Goal: Obtain resource: Download file/media

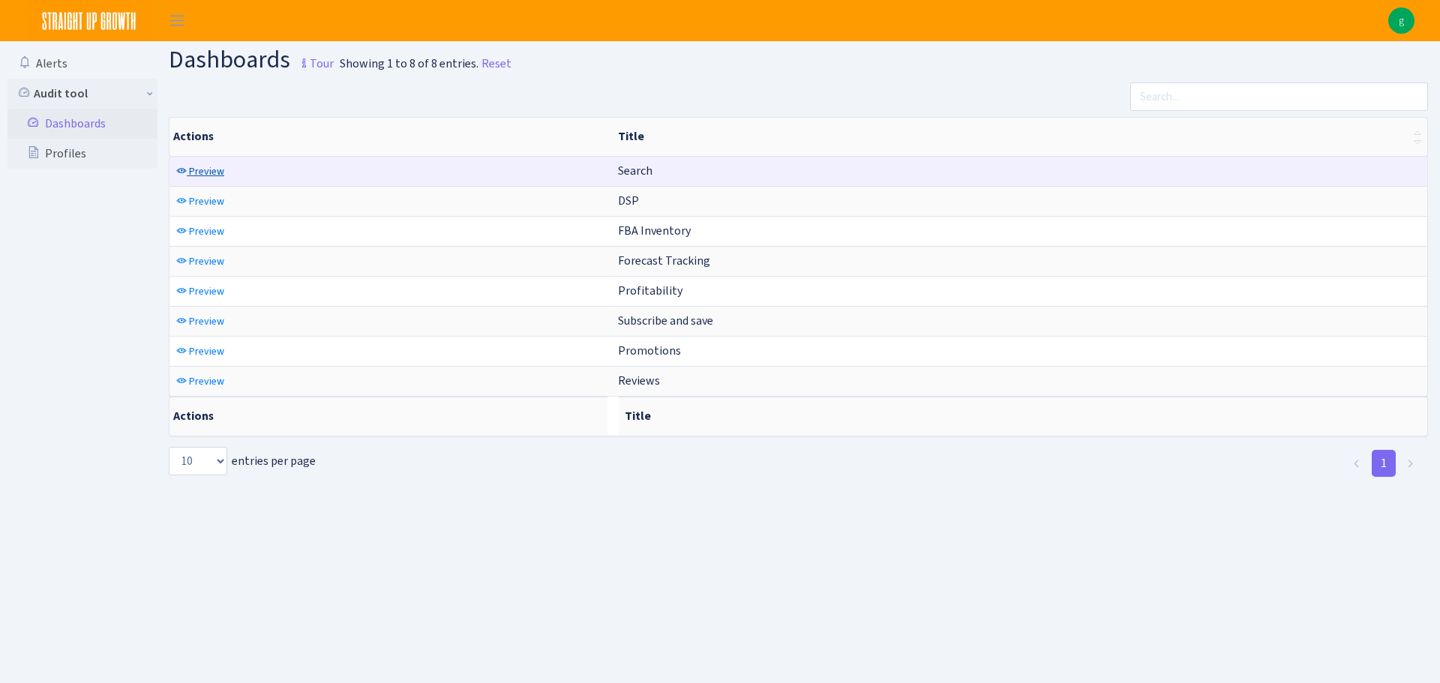
click at [204, 169] on span "Preview" at bounding box center [206, 171] width 35 height 14
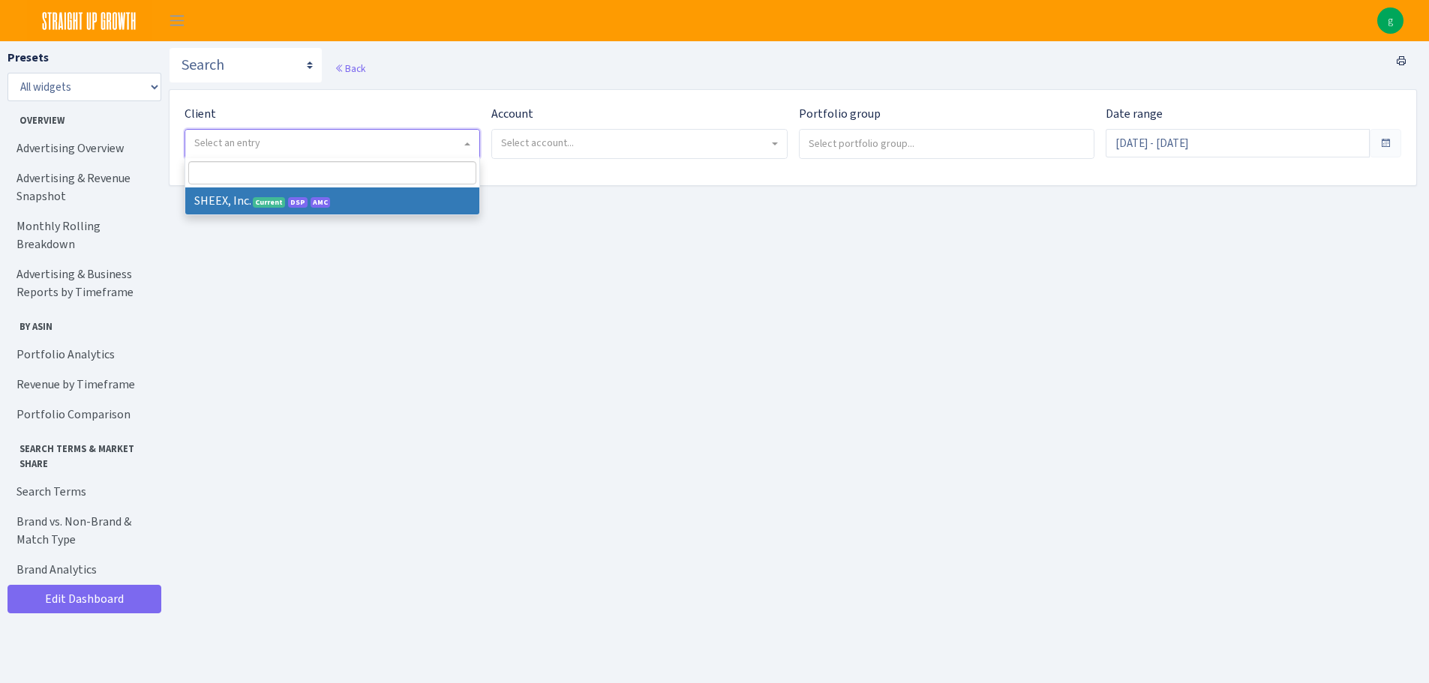
click at [385, 144] on span "Select an entry" at bounding box center [327, 143] width 267 height 15
select select "314"
select select
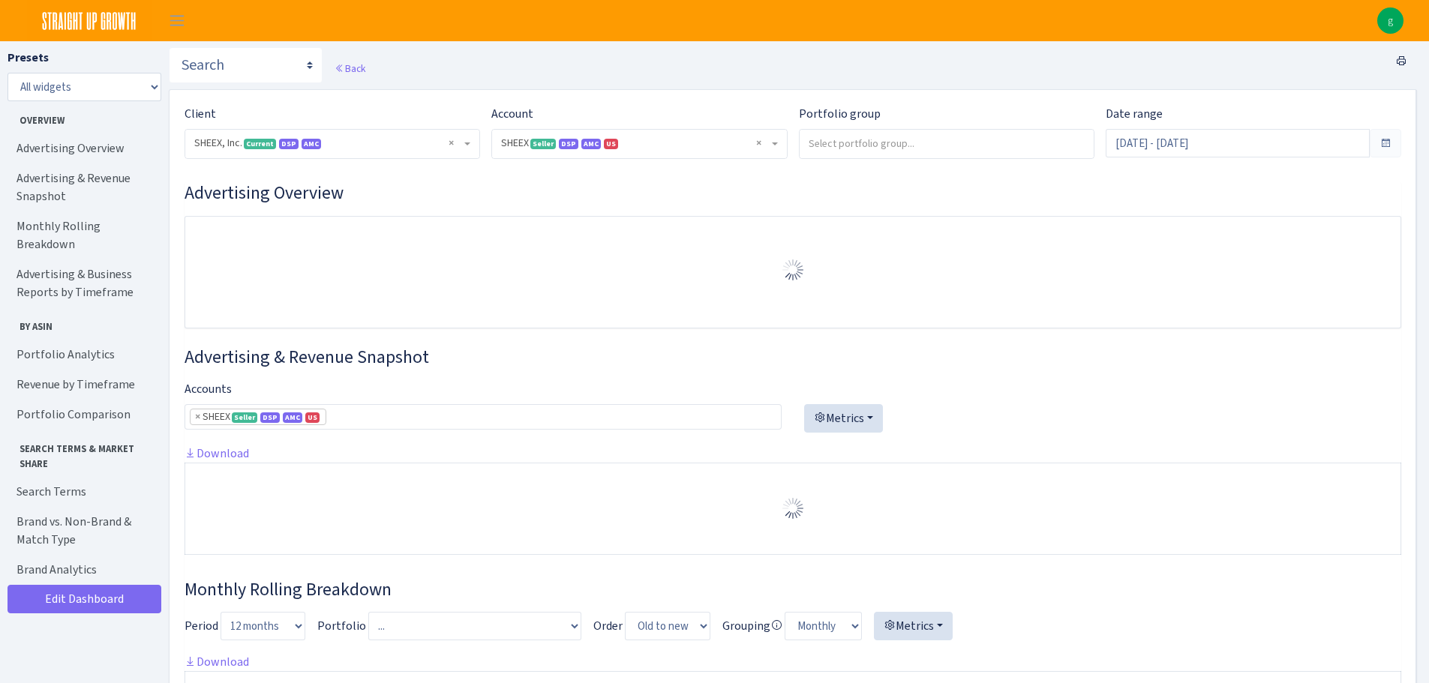
select select "2794563906483217"
click at [90, 271] on link "Advertising & Business Reports by Timeframe" at bounding box center [82, 283] width 150 height 48
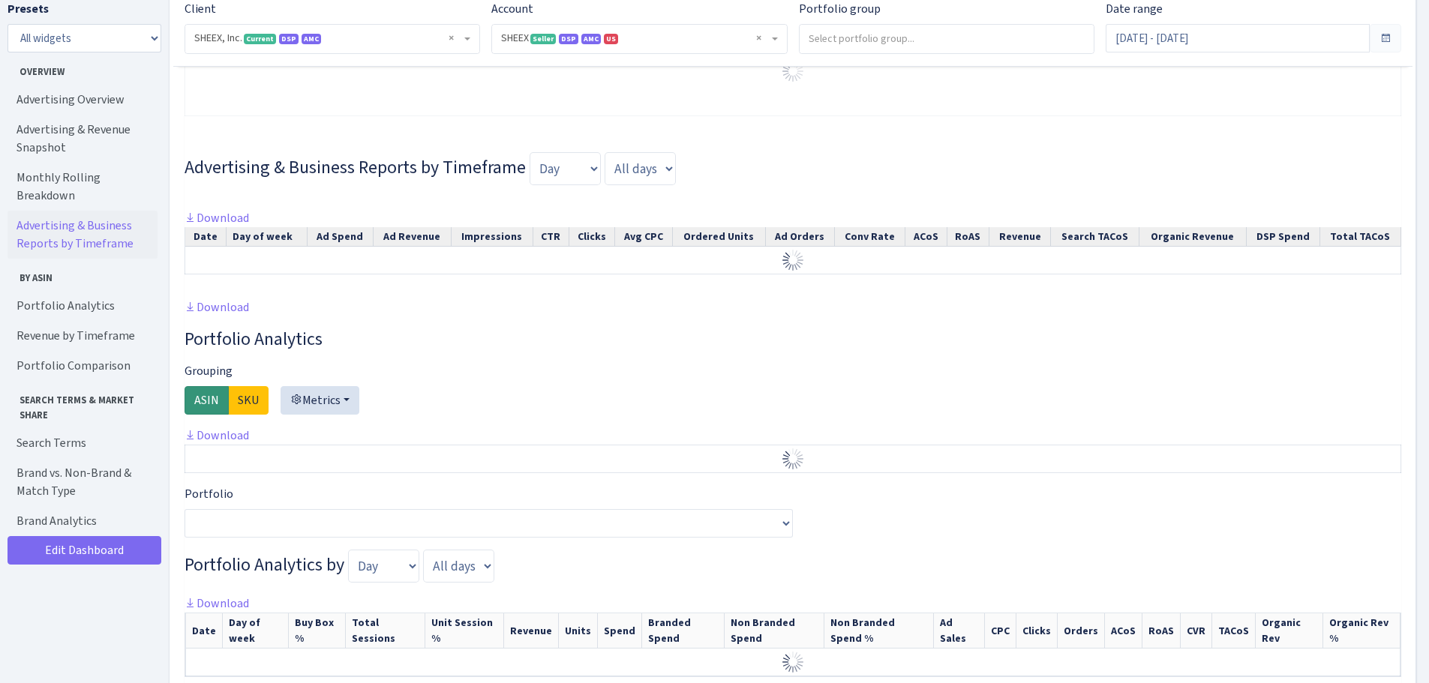
scroll to position [898, 0]
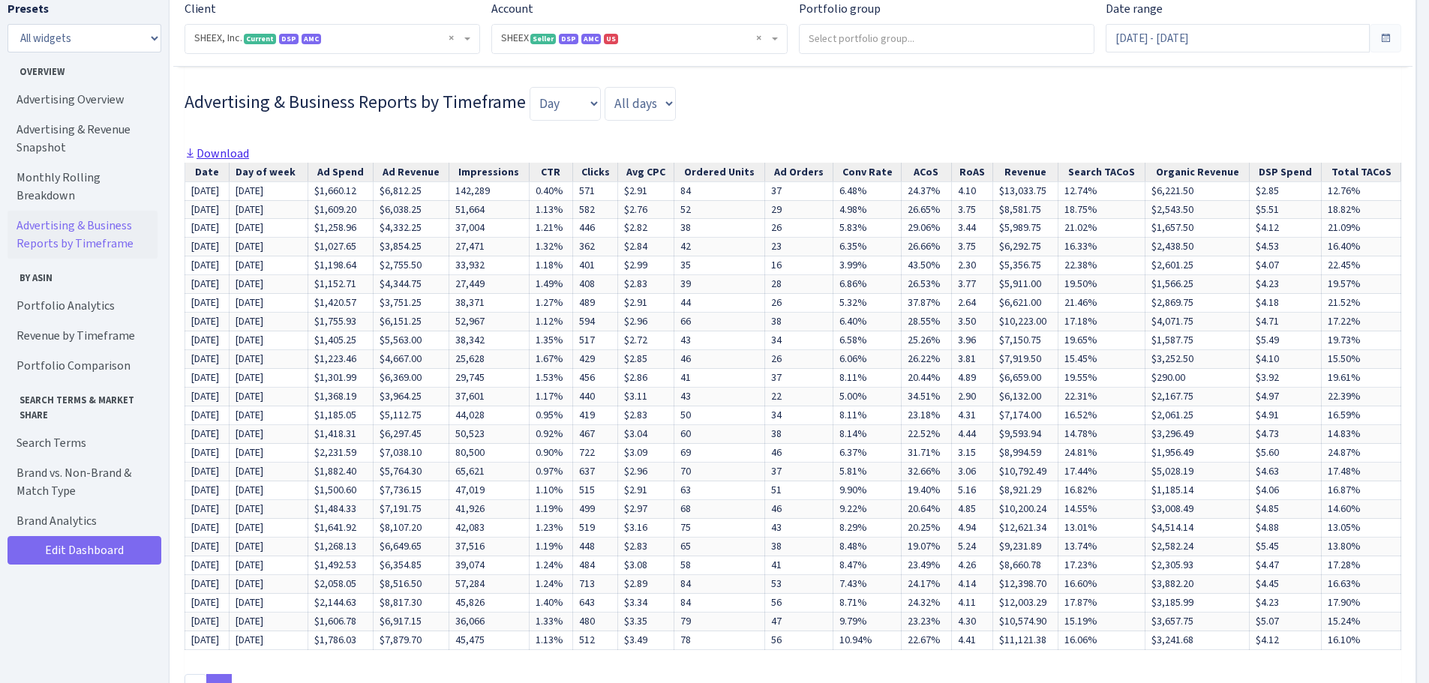
click at [222, 161] on link "Download" at bounding box center [216, 153] width 64 height 16
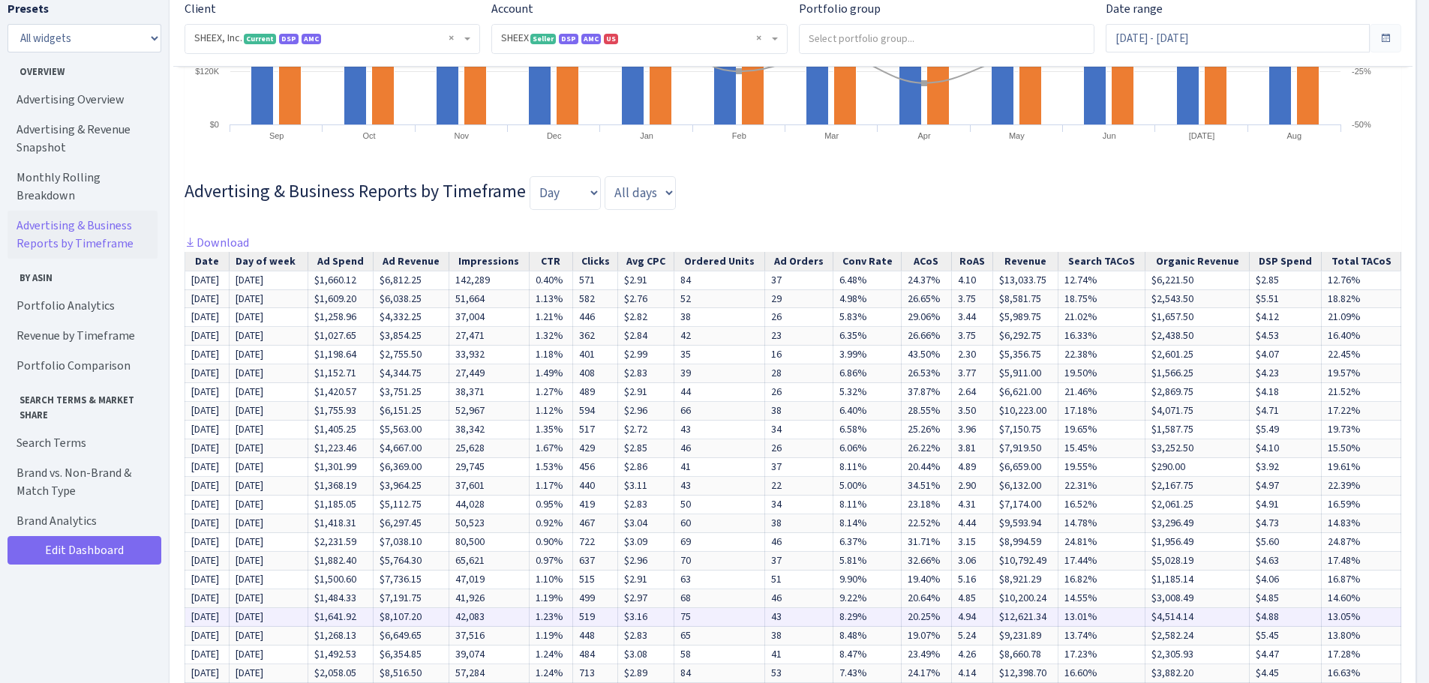
scroll to position [1348, 0]
